Goal: Task Accomplishment & Management: Use online tool/utility

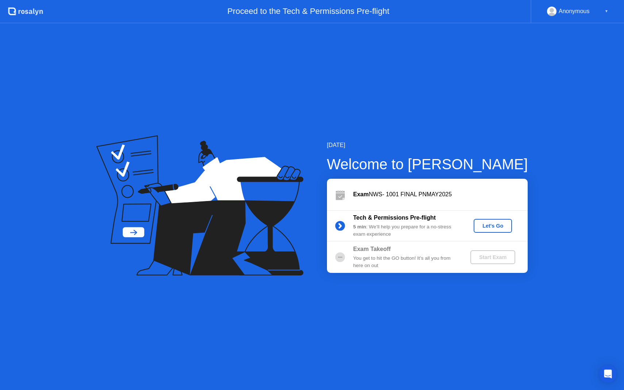
click at [490, 228] on div "Let's Go" at bounding box center [493, 226] width 32 height 6
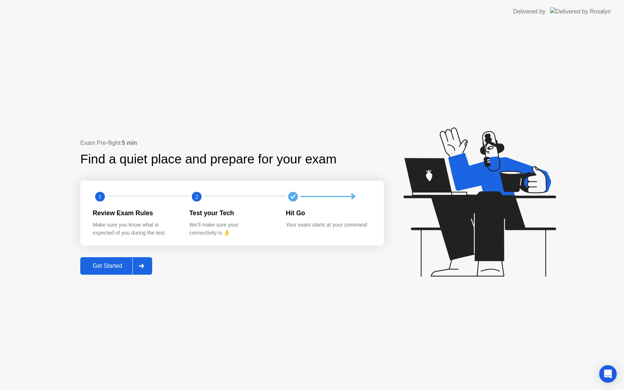
click at [118, 267] on div "Get Started" at bounding box center [107, 266] width 50 height 7
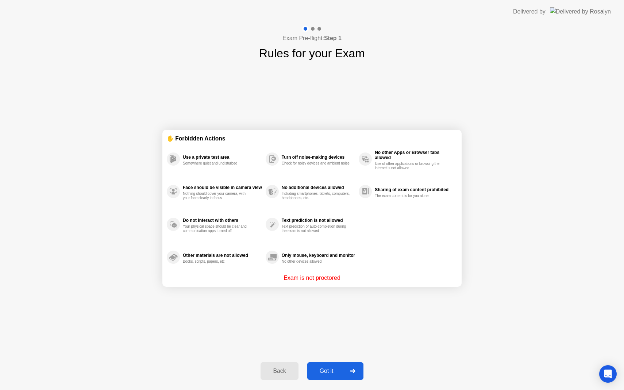
click at [329, 368] on div "Got it" at bounding box center [326, 371] width 34 height 7
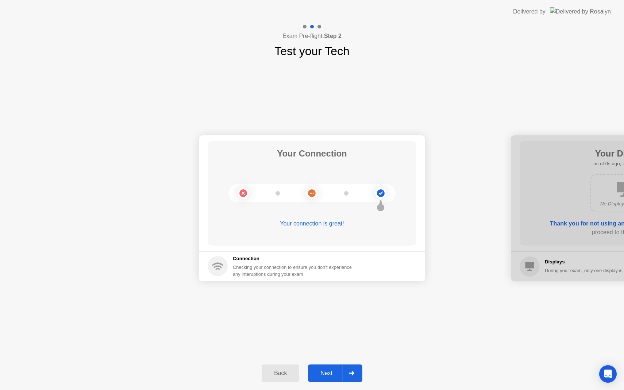
click at [329, 368] on button "Next" at bounding box center [335, 374] width 54 height 18
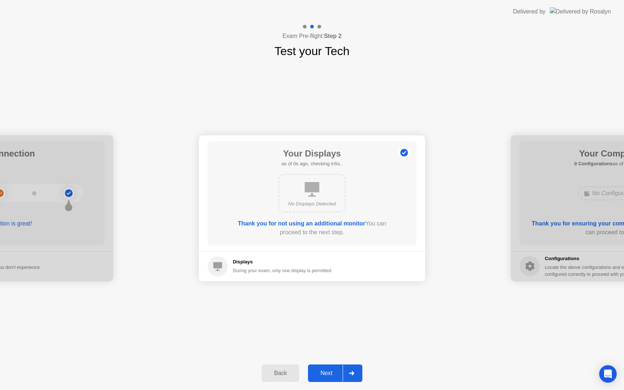
click at [329, 368] on button "Next" at bounding box center [335, 374] width 54 height 18
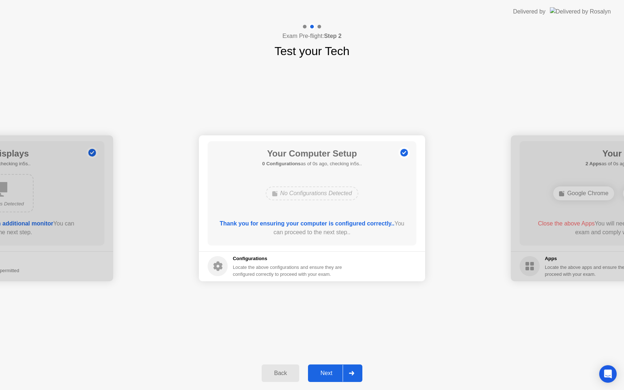
click at [330, 368] on button "Next" at bounding box center [335, 374] width 54 height 18
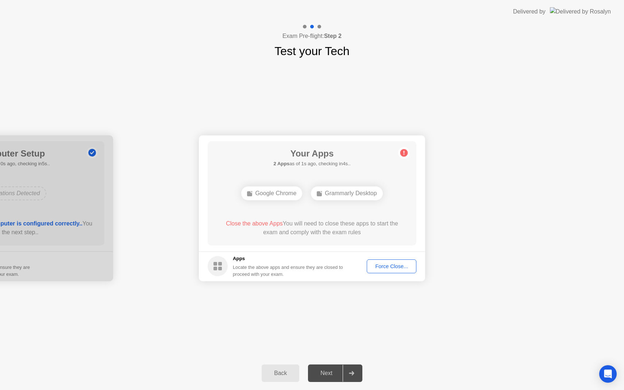
click at [391, 267] on div "Force Close..." at bounding box center [391, 266] width 45 height 6
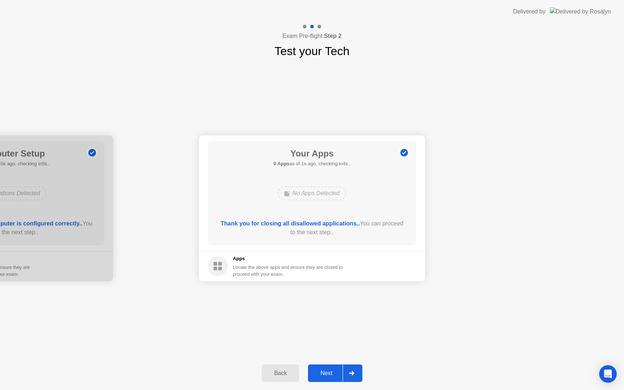
click at [332, 375] on div "Next" at bounding box center [326, 373] width 32 height 7
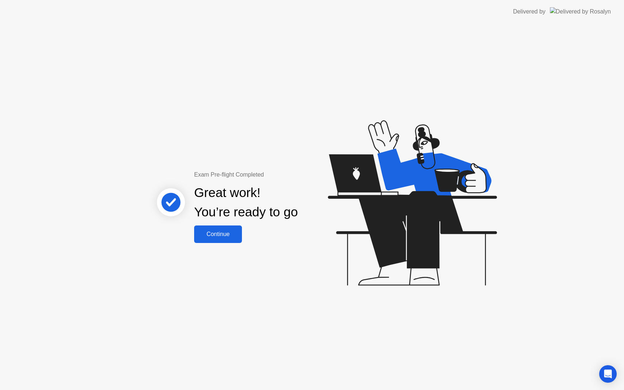
click at [230, 235] on div "Continue" at bounding box center [217, 234] width 43 height 7
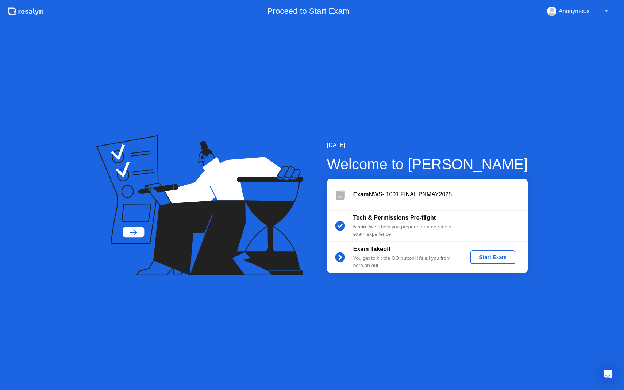
click at [492, 260] on div "Start Exam" at bounding box center [492, 257] width 39 height 6
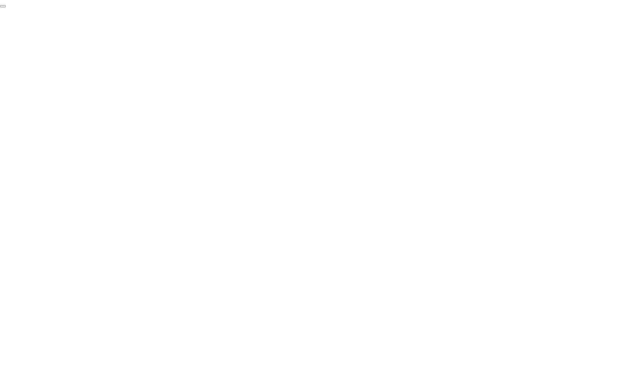
click div "End Proctoring Session"
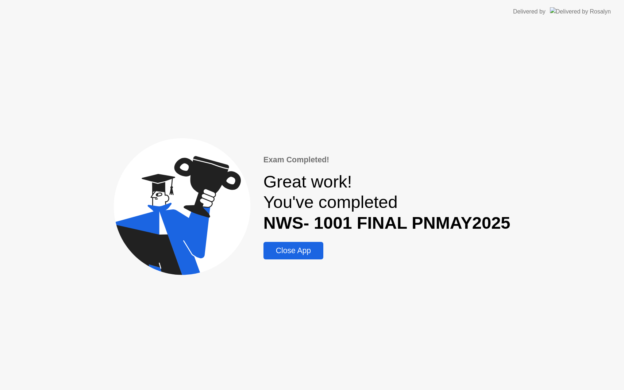
click at [314, 243] on button "Close App" at bounding box center [293, 251] width 60 height 18
